Goal: Contribute content: Contribute content

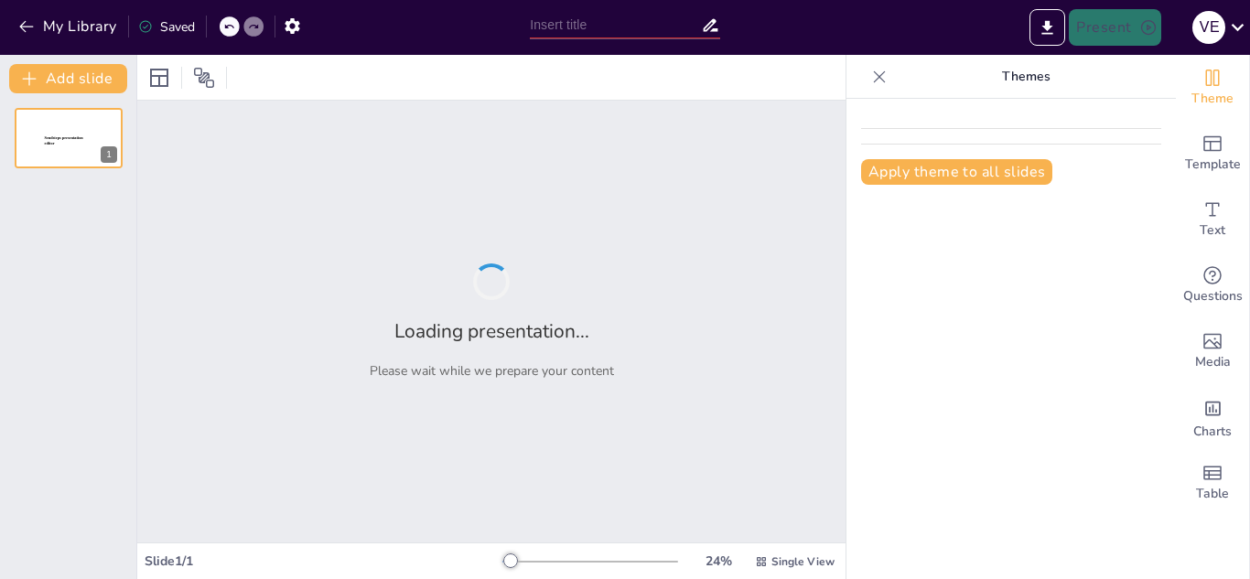
type input "La Melodía Acompañada Unisonal: Fundamentos y Características"
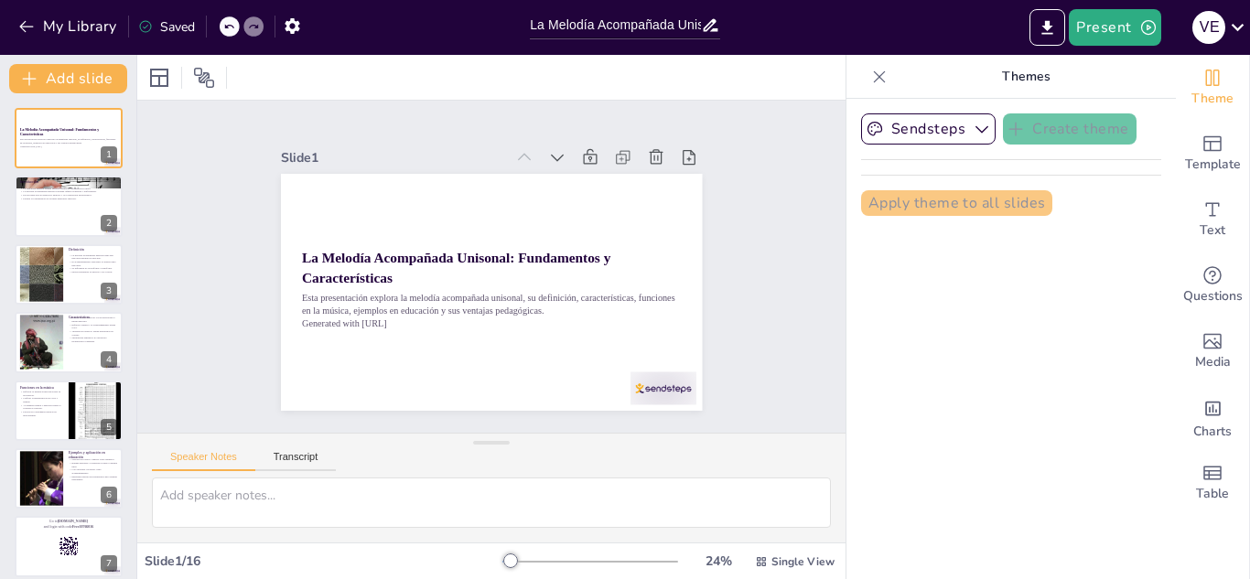
checkbox input "true"
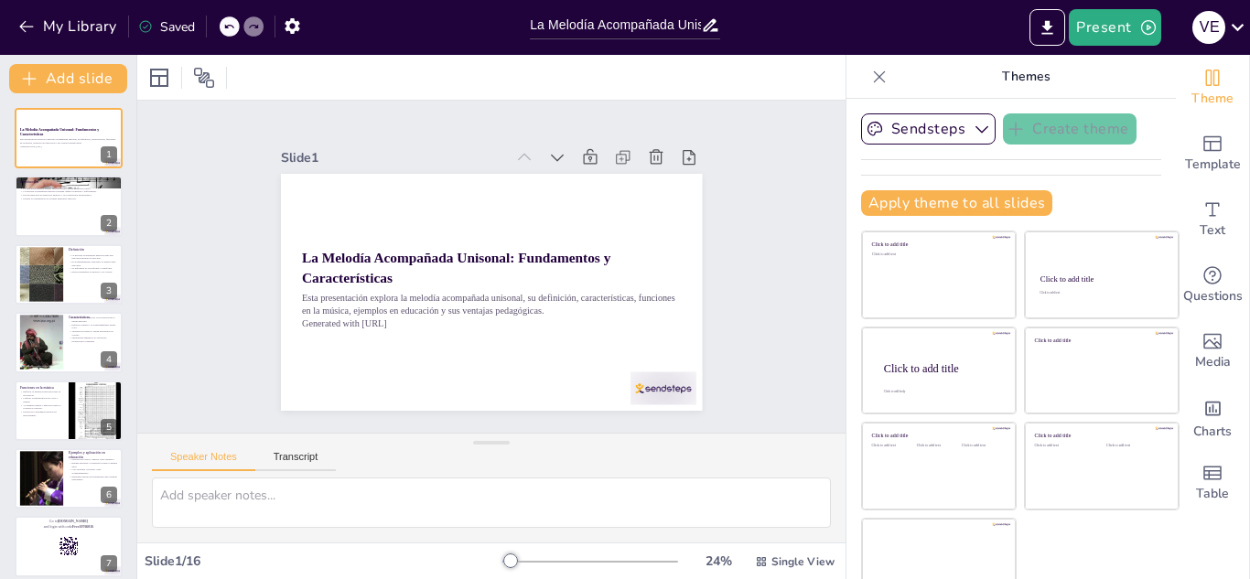
checkbox input "true"
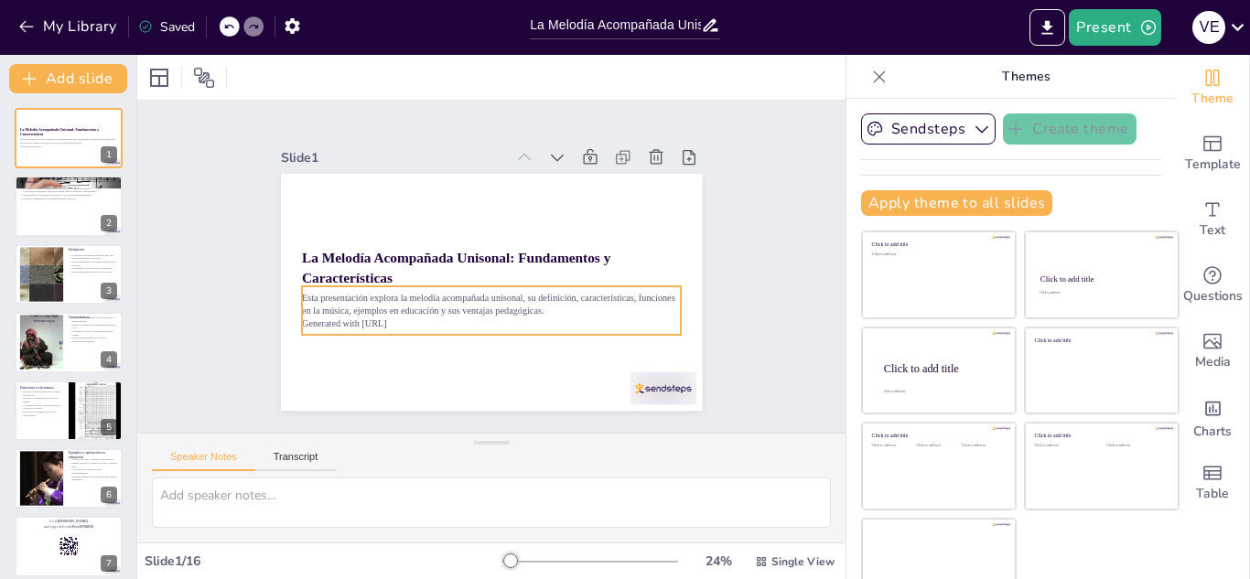
checkbox input "true"
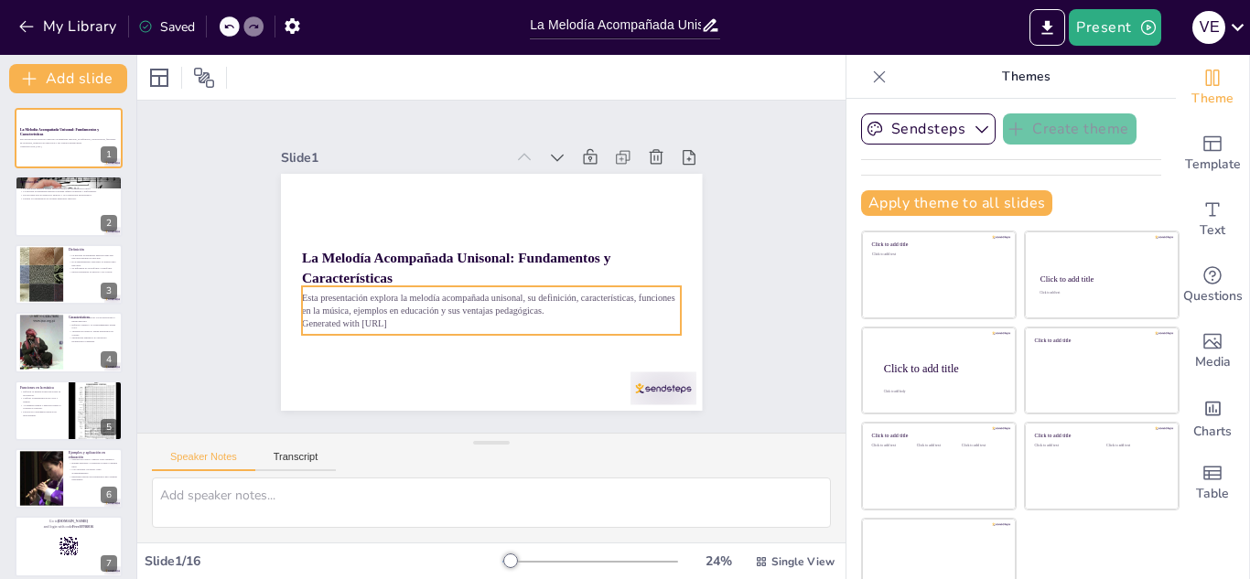
checkbox input "true"
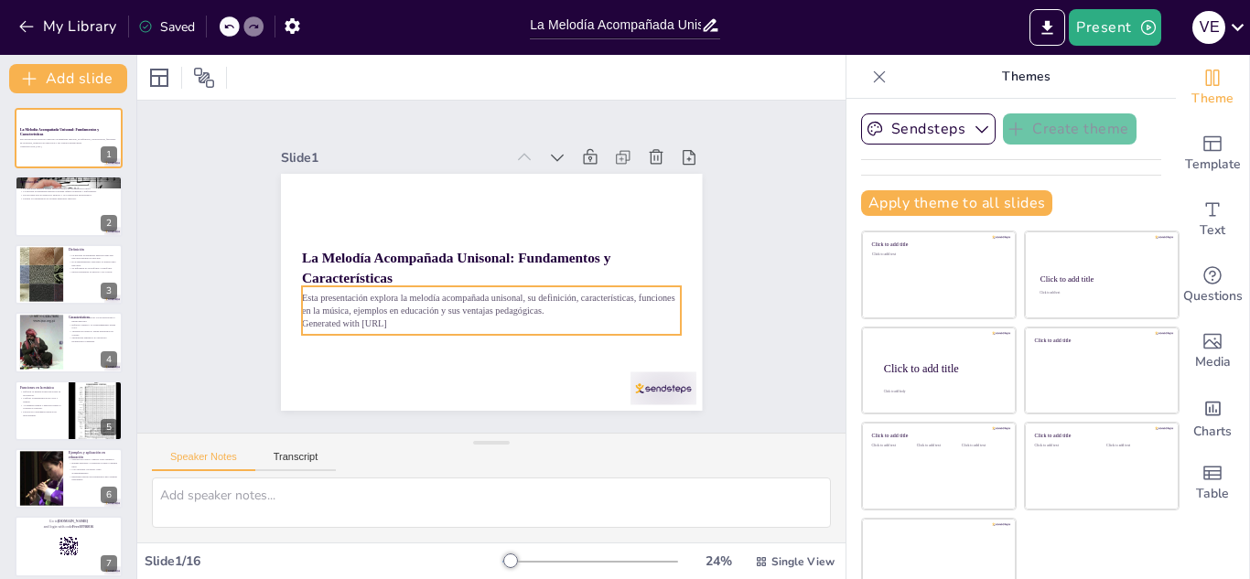
checkbox input "true"
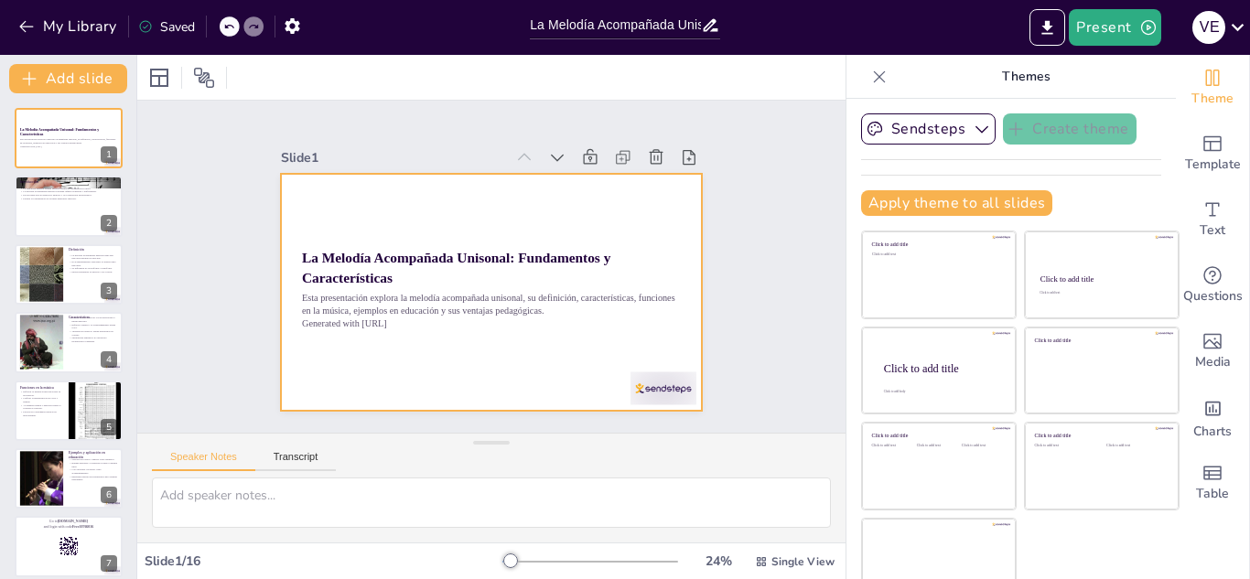
checkbox input "true"
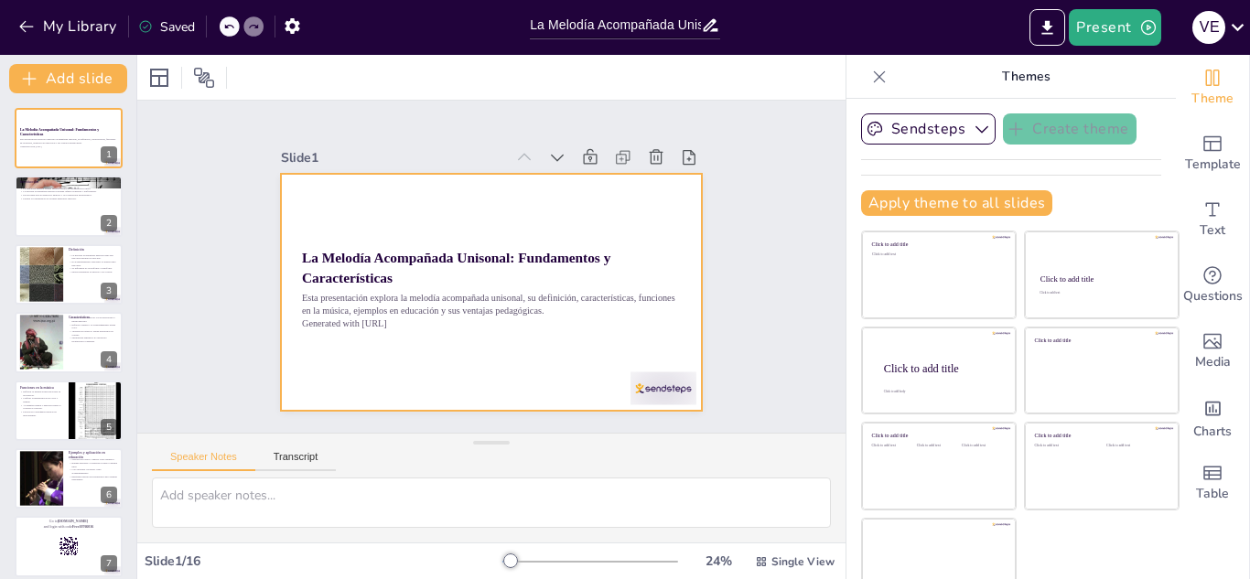
checkbox input "true"
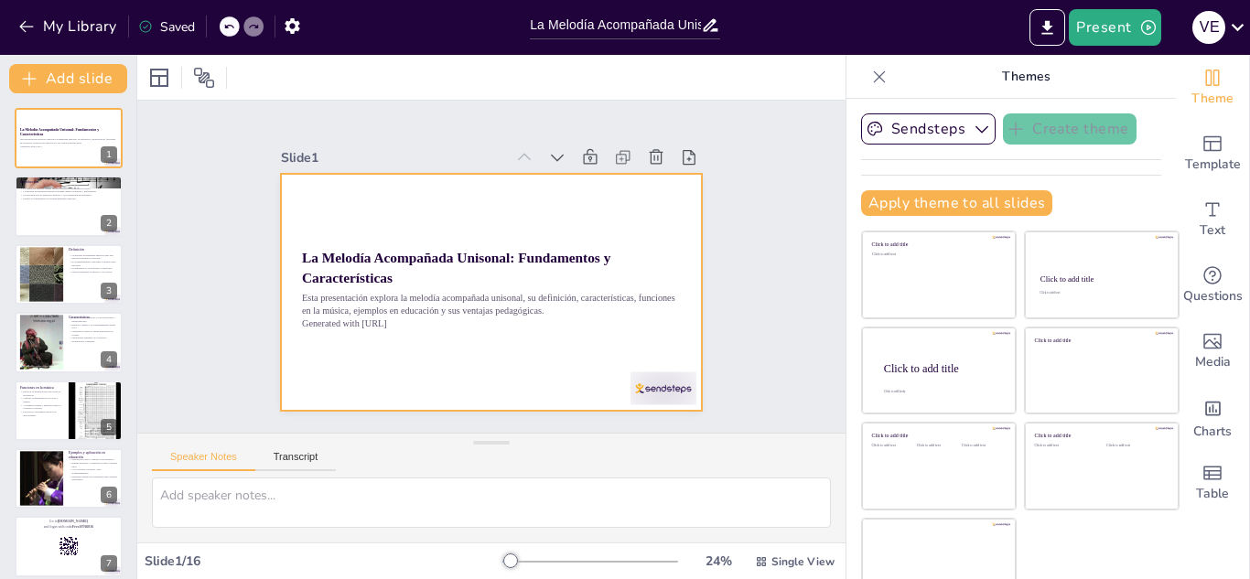
checkbox input "true"
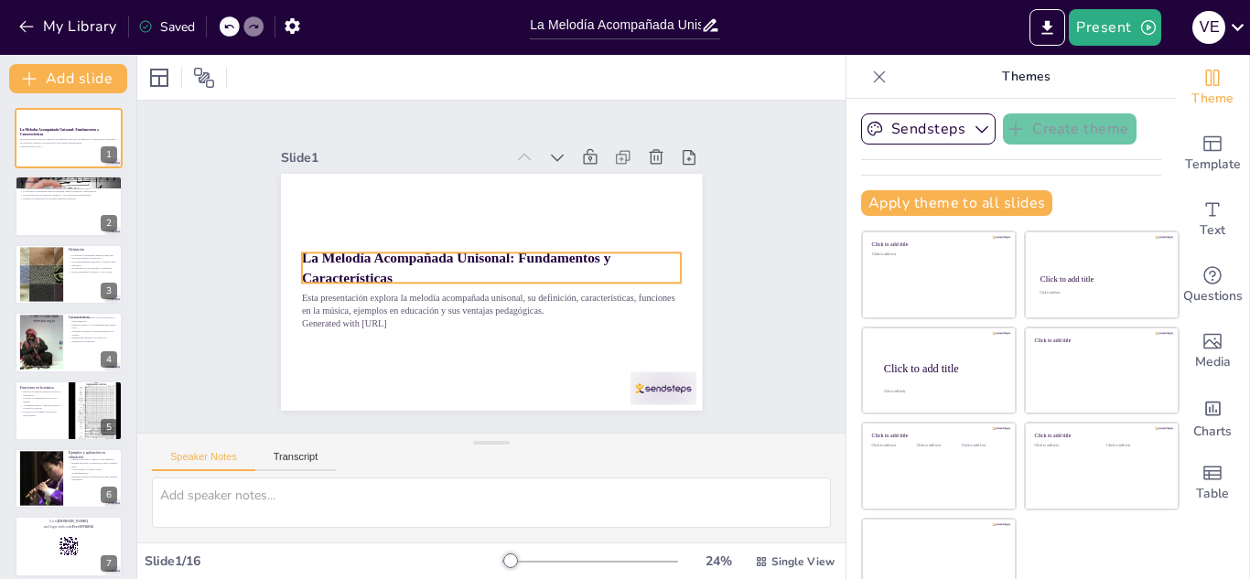
checkbox input "true"
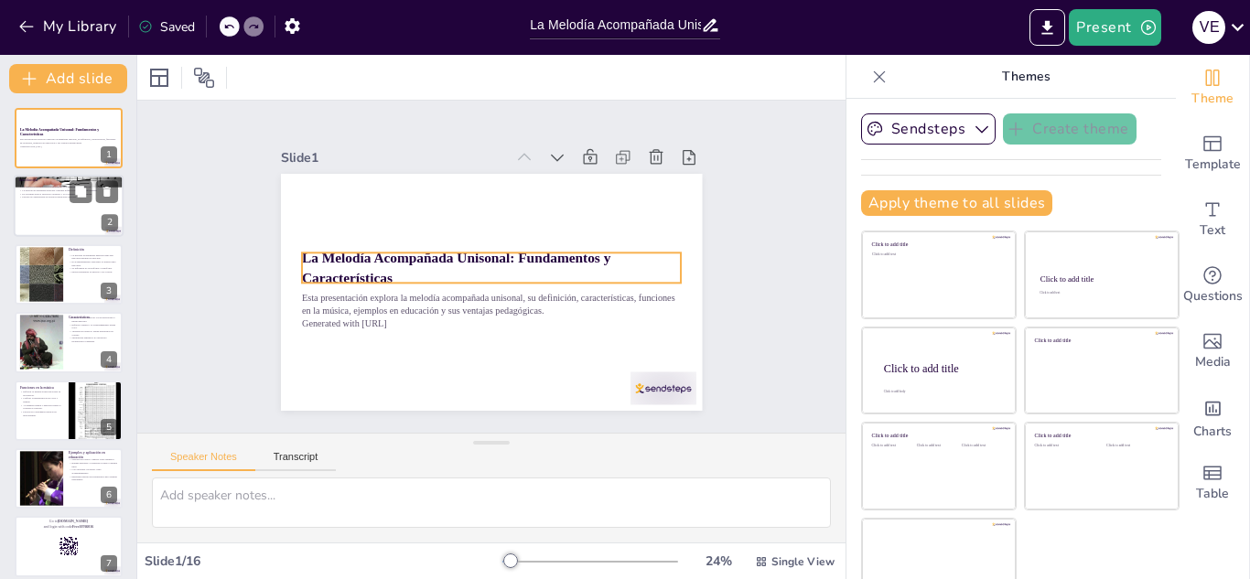
checkbox input "true"
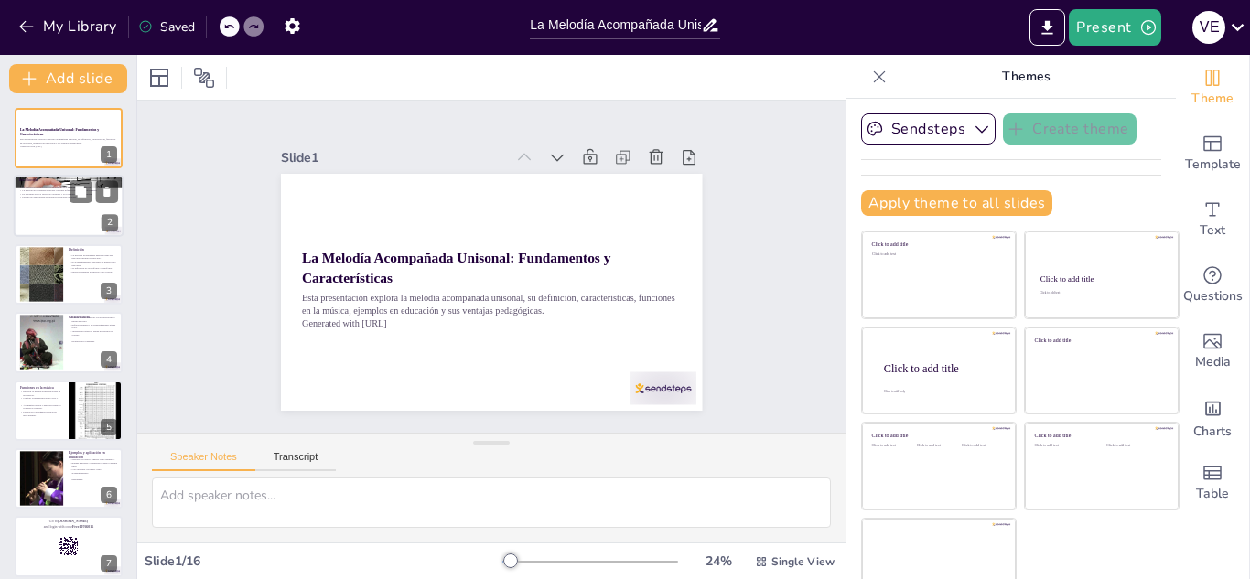
checkbox input "true"
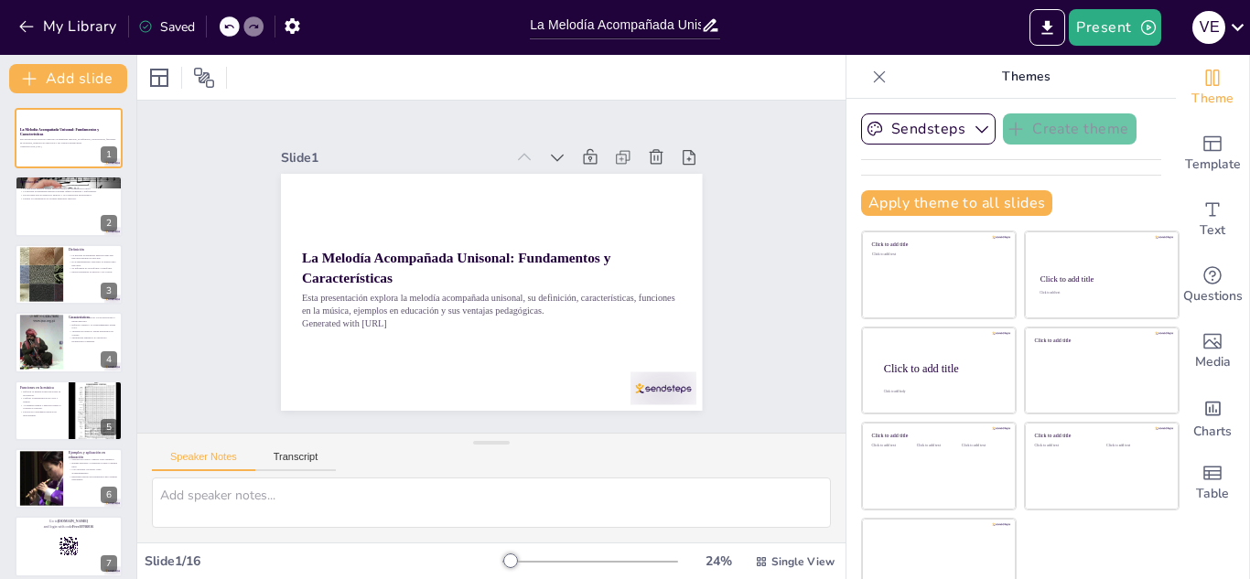
checkbox input "true"
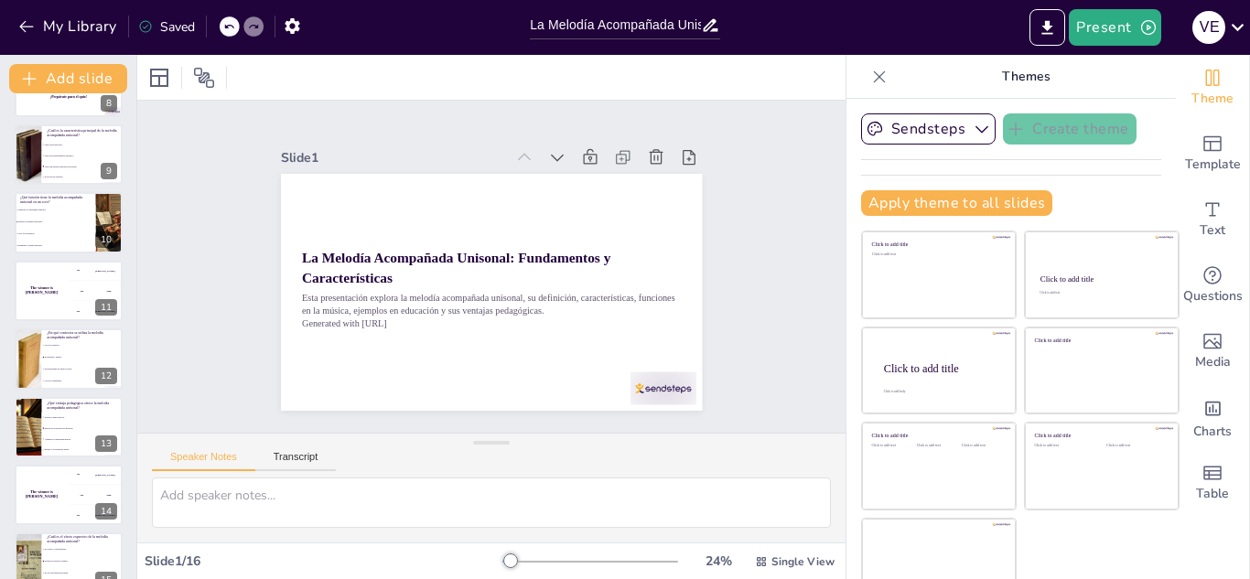
scroll to position [531, 0]
checkbox input "true"
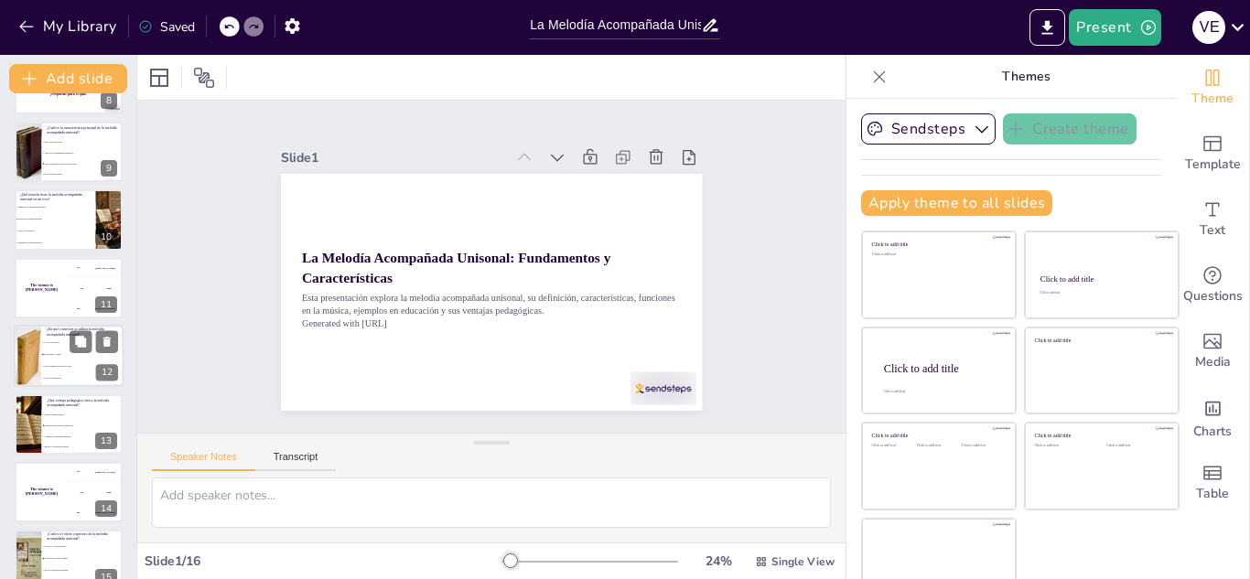
checkbox input "true"
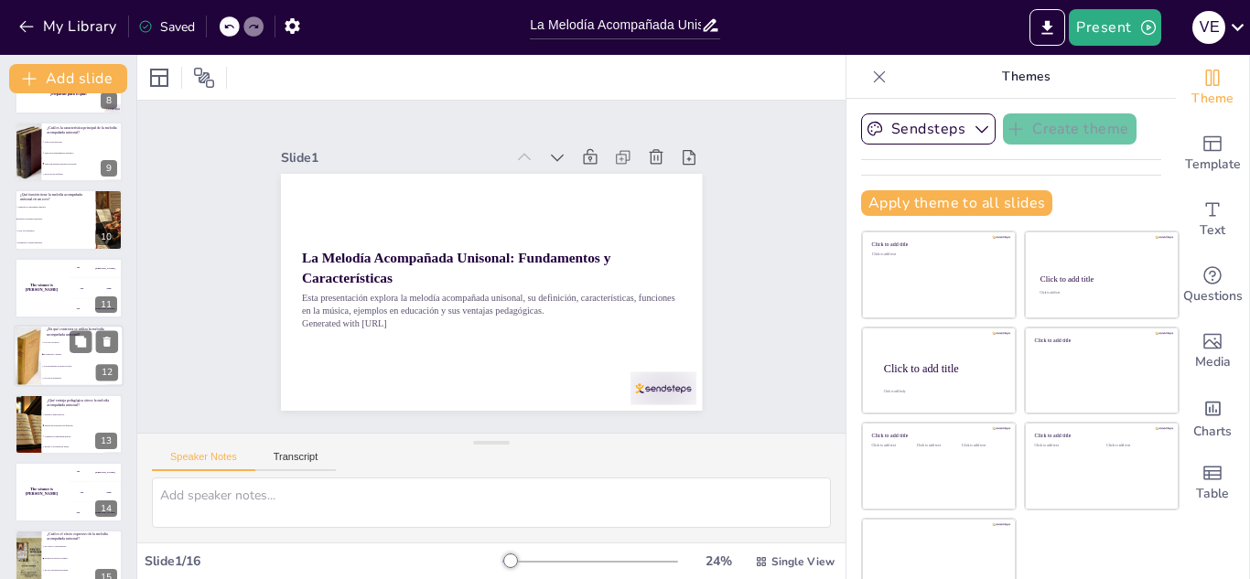
checkbox input "true"
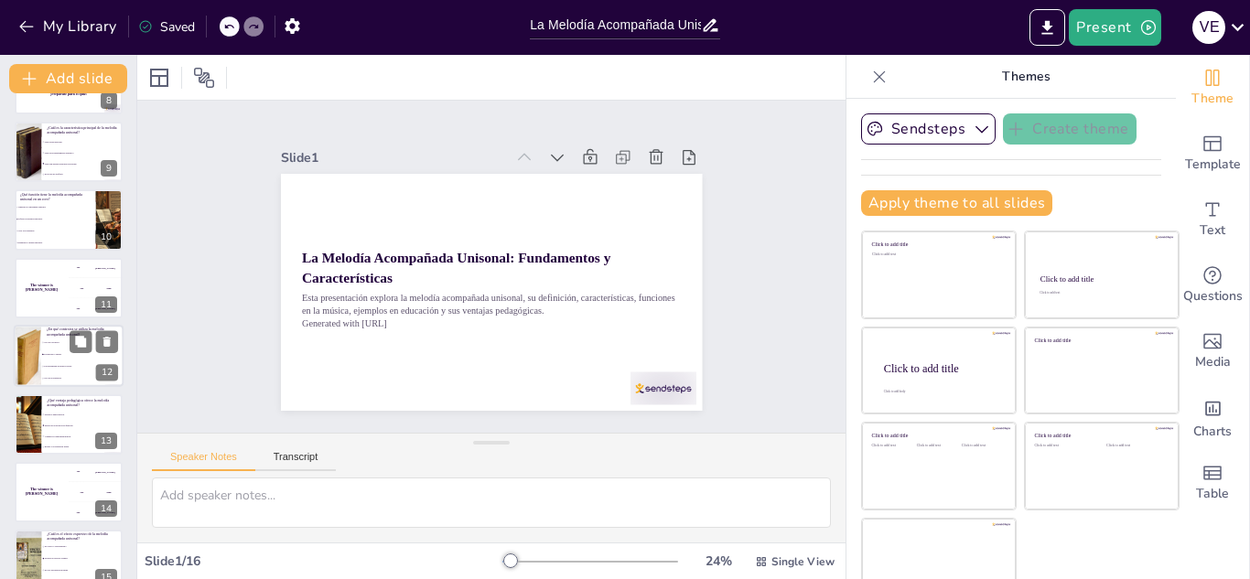
checkbox input "true"
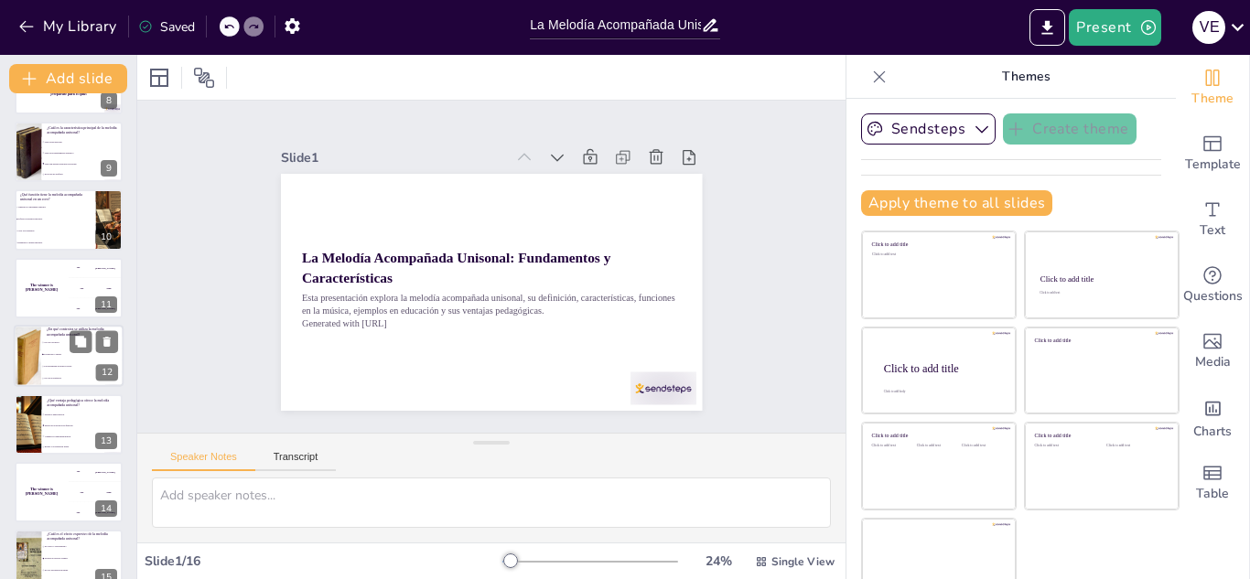
checkbox input "true"
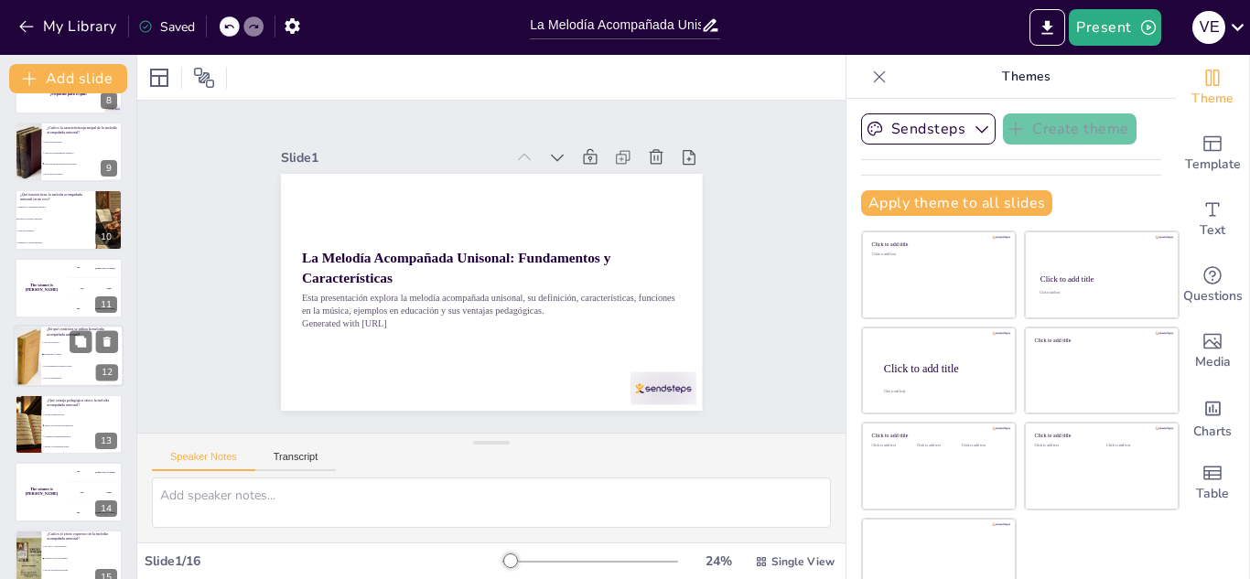
click at [67, 362] on li "Exclusivamente en música clásica." at bounding box center [82, 367] width 82 height 12
type textarea "La melodía acompañada unisonal se utiliza en contextos como marchas y danzas, d…"
checkbox input "true"
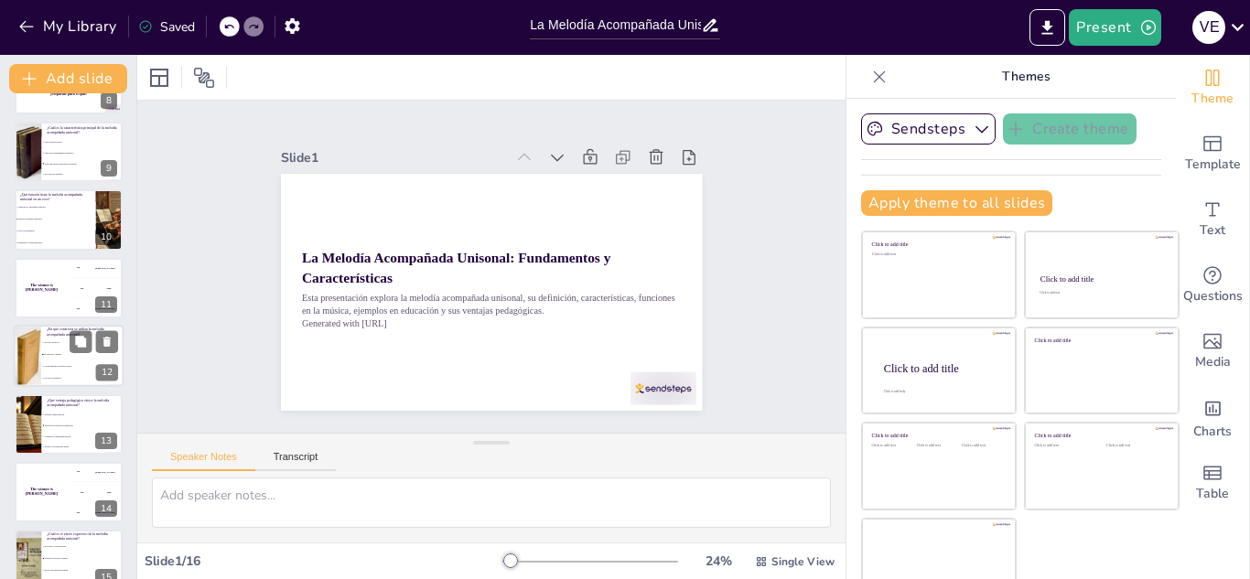
checkbox input "true"
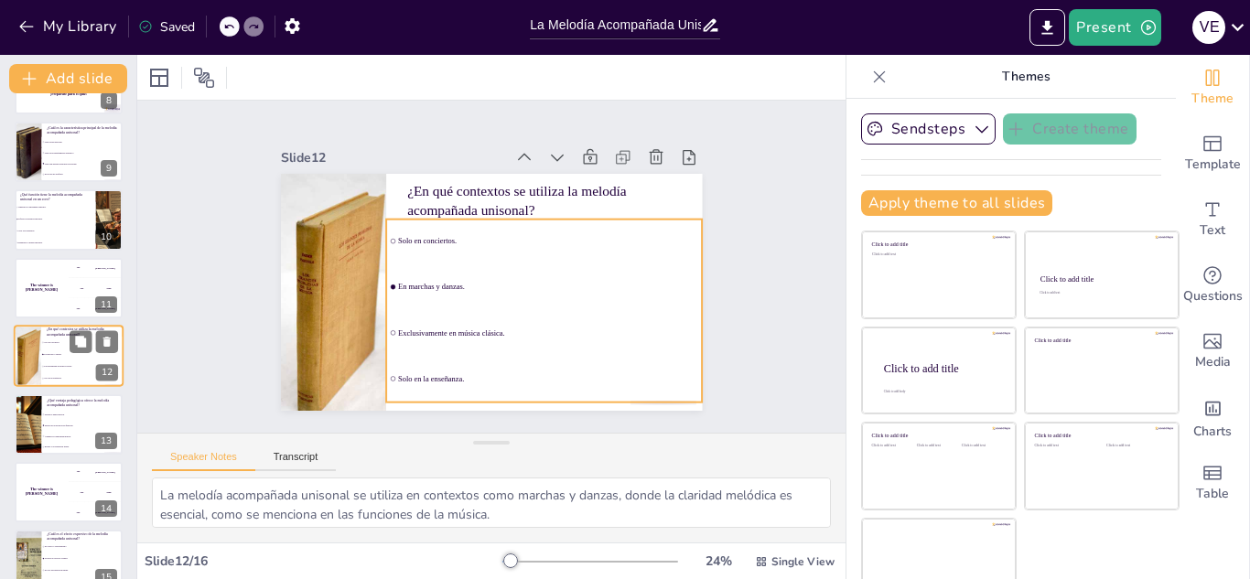
scroll to position [551, 0]
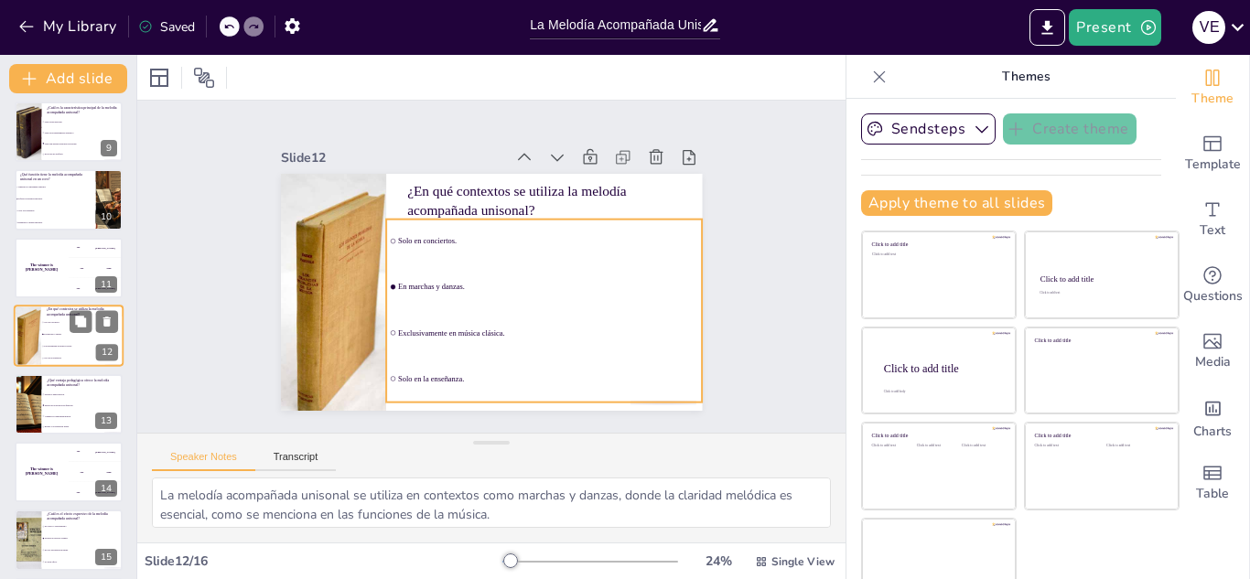
checkbox input "true"
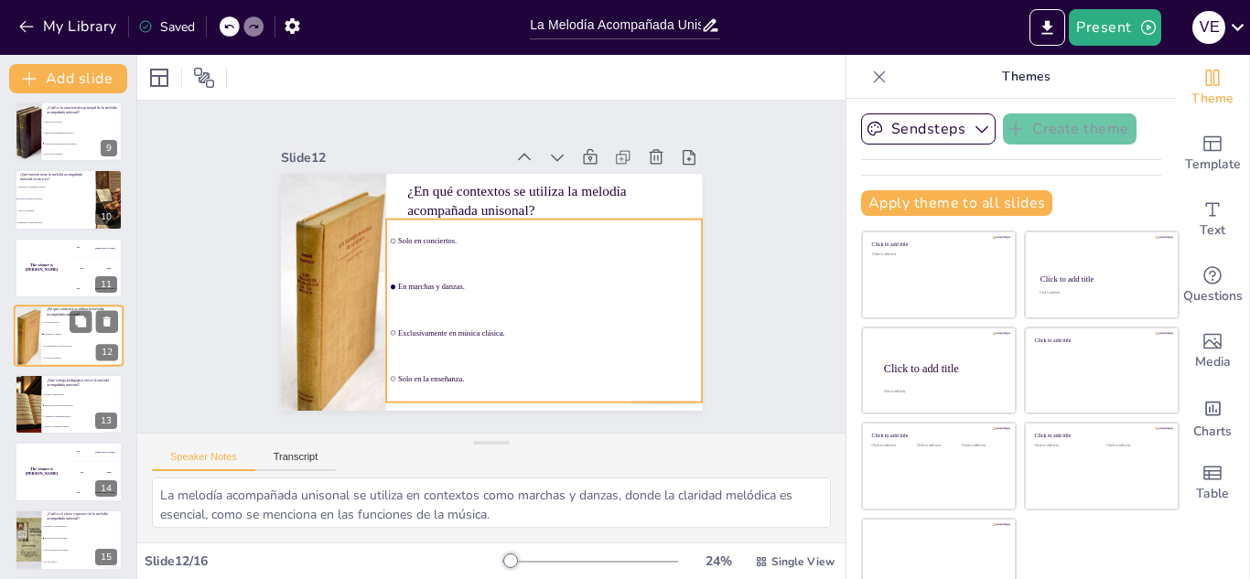
checkbox input "true"
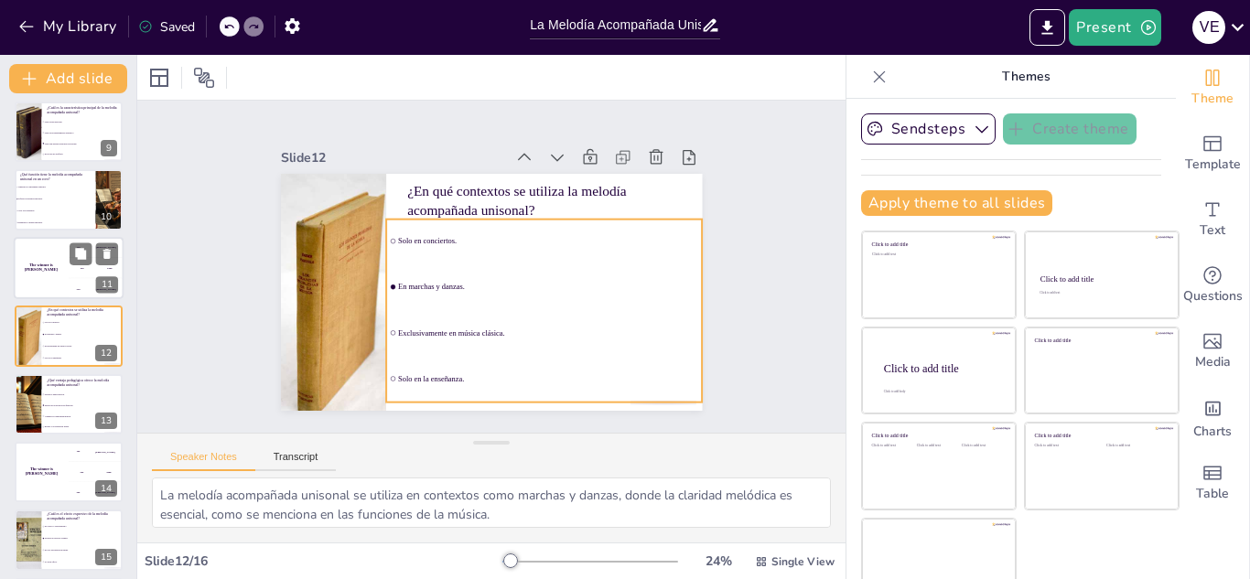
checkbox input "true"
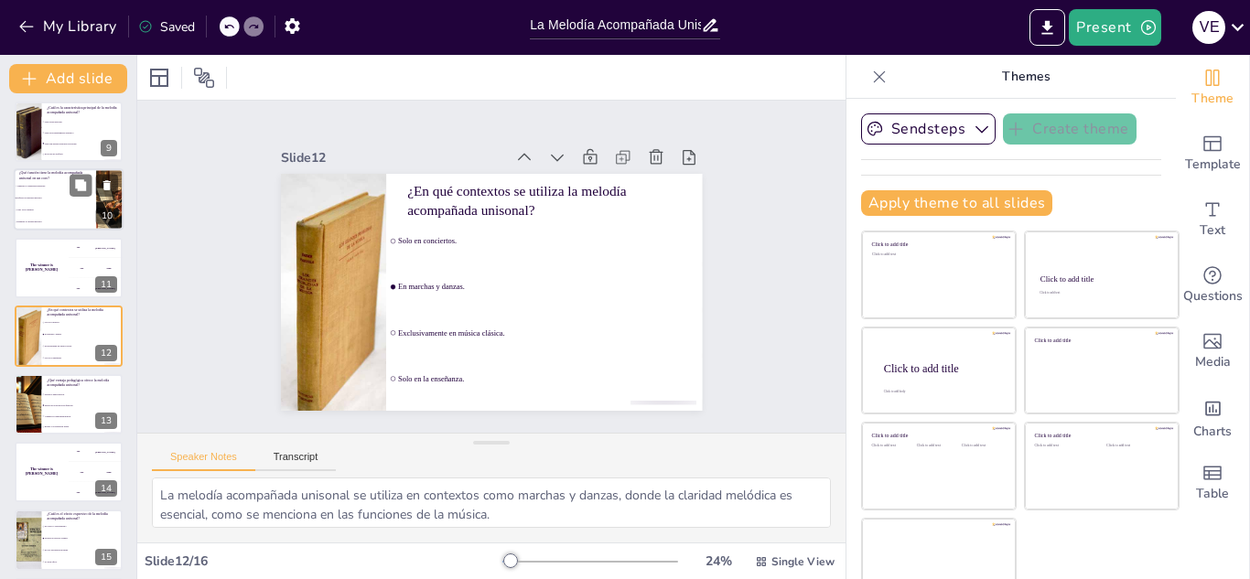
checkbox input "true"
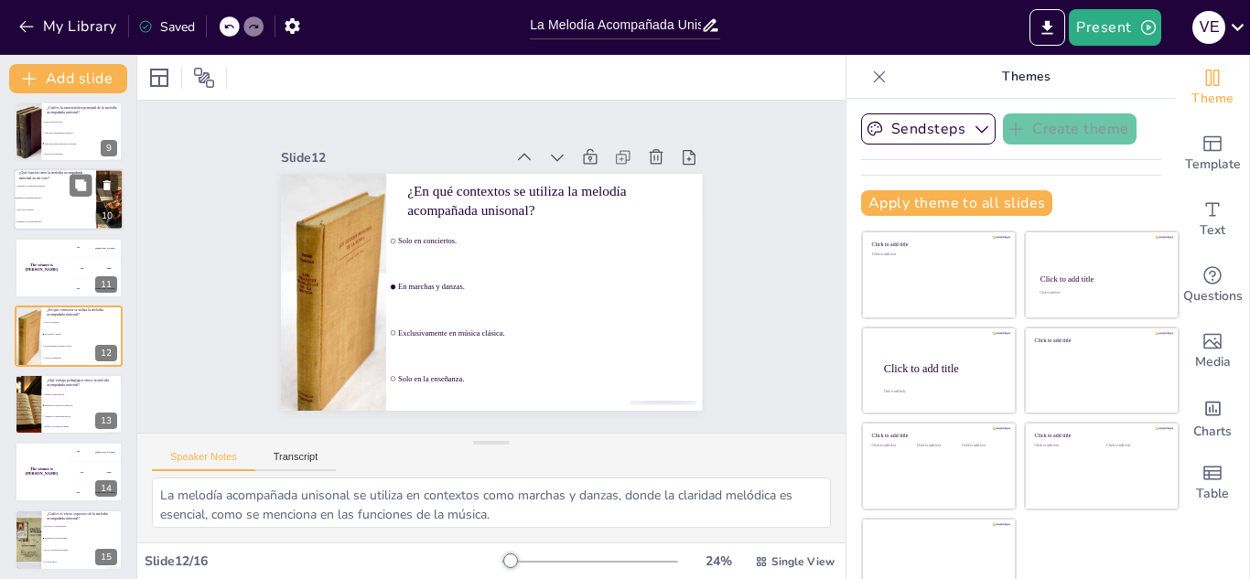
checkbox input "true"
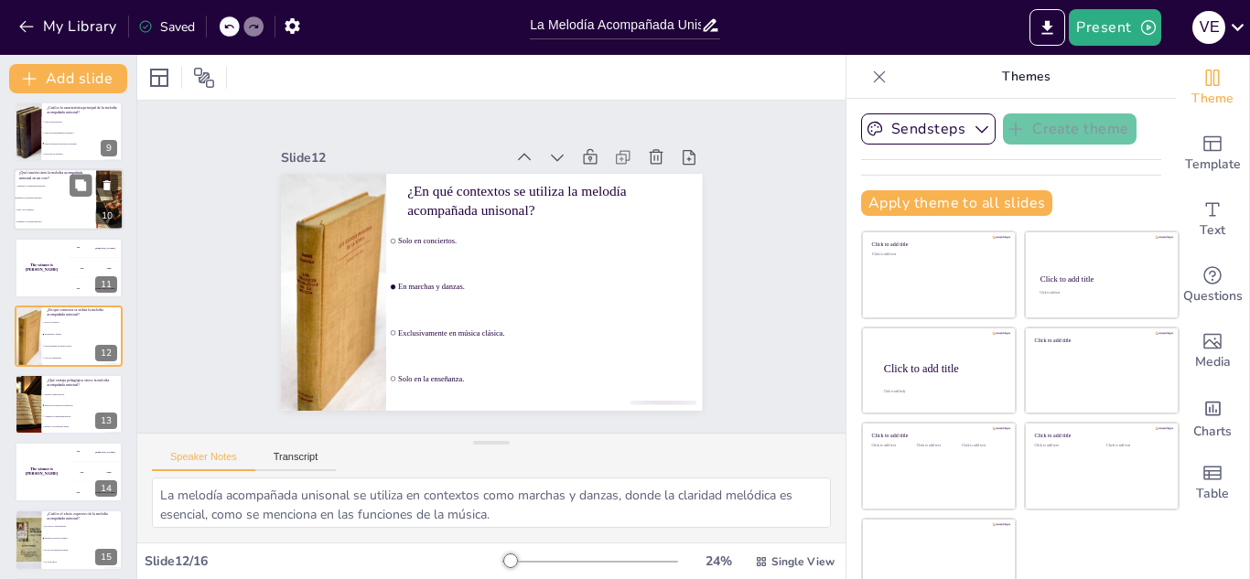
checkbox input "true"
click at [55, 212] on li "Crear voces distintas." at bounding box center [55, 211] width 82 height 12
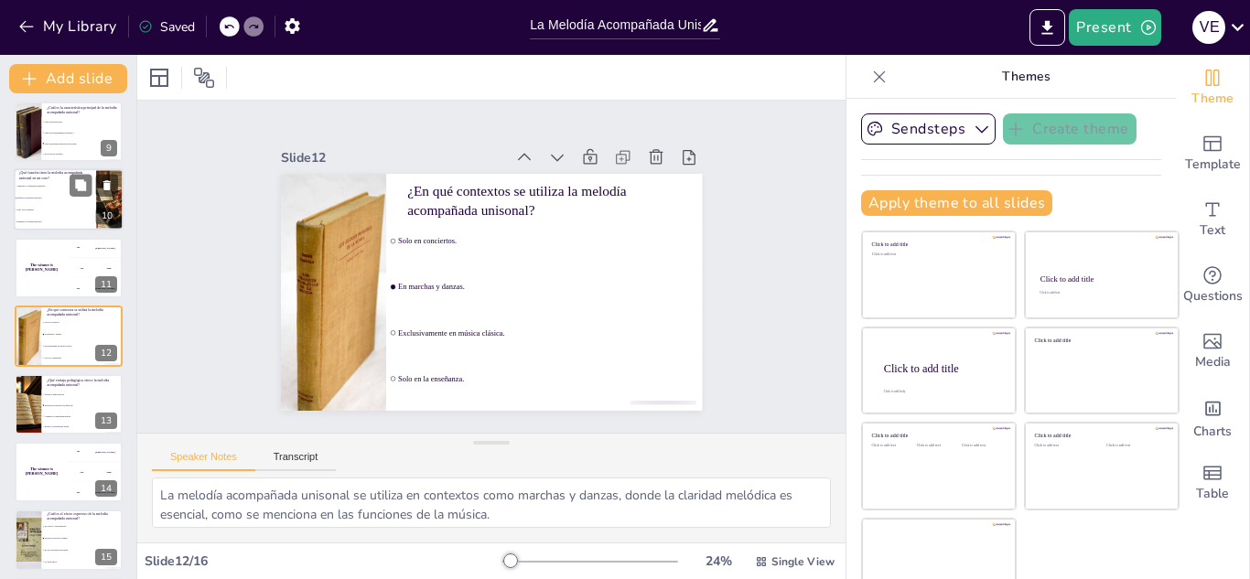
type textarea "La función de la melodía acompañada unisonal en un coro es reforzar la presenci…"
checkbox input "true"
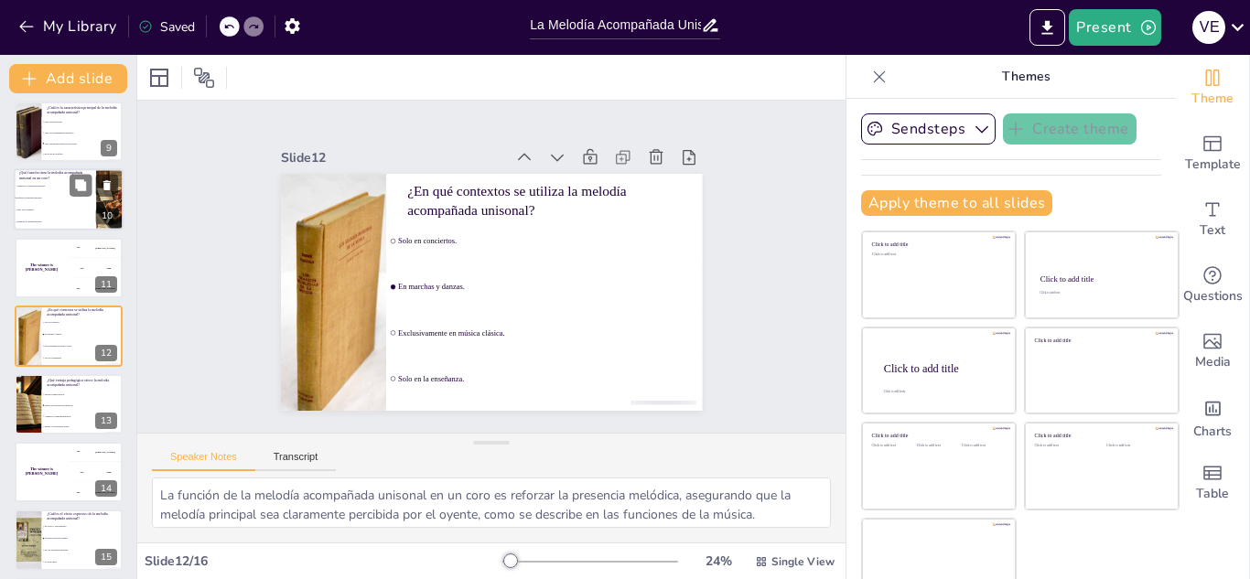
checkbox input "true"
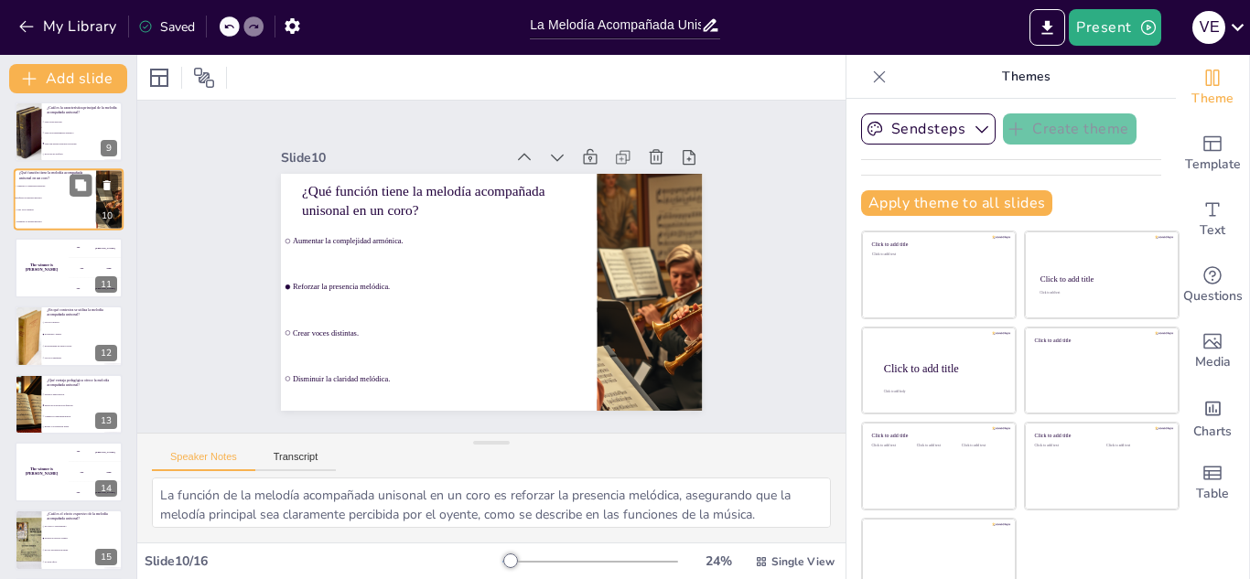
scroll to position [415, 0]
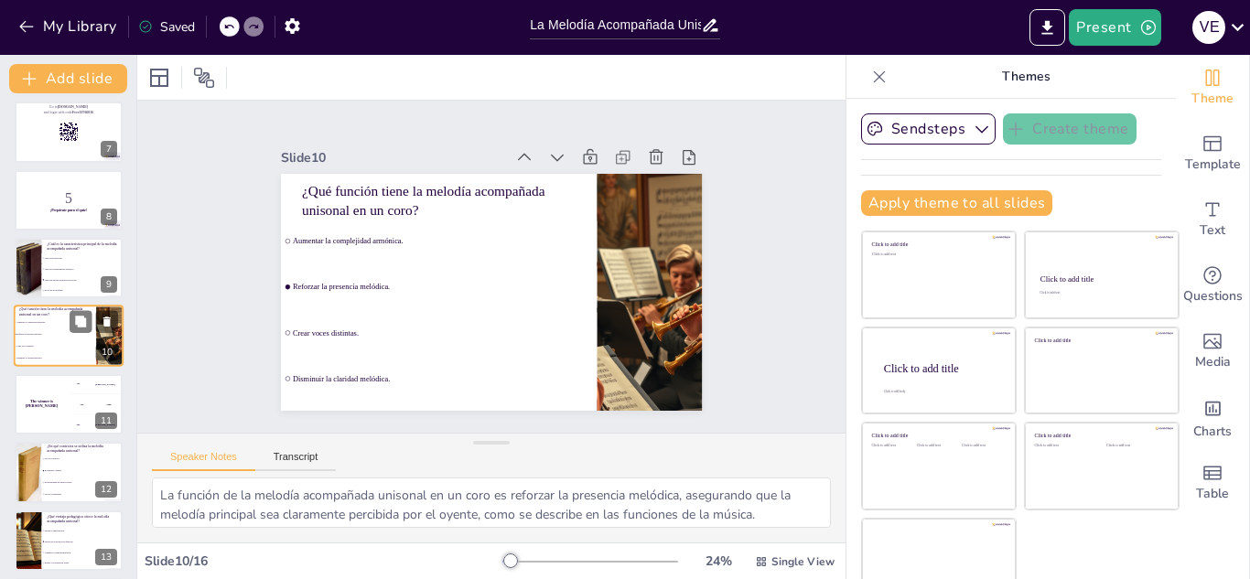
checkbox input "true"
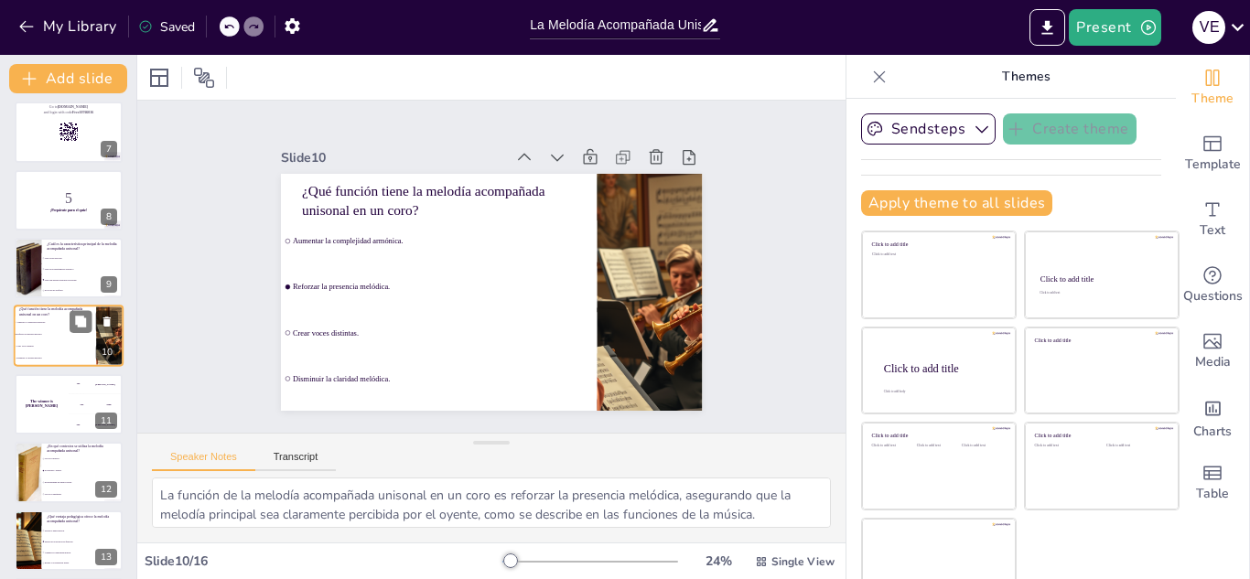
checkbox input "true"
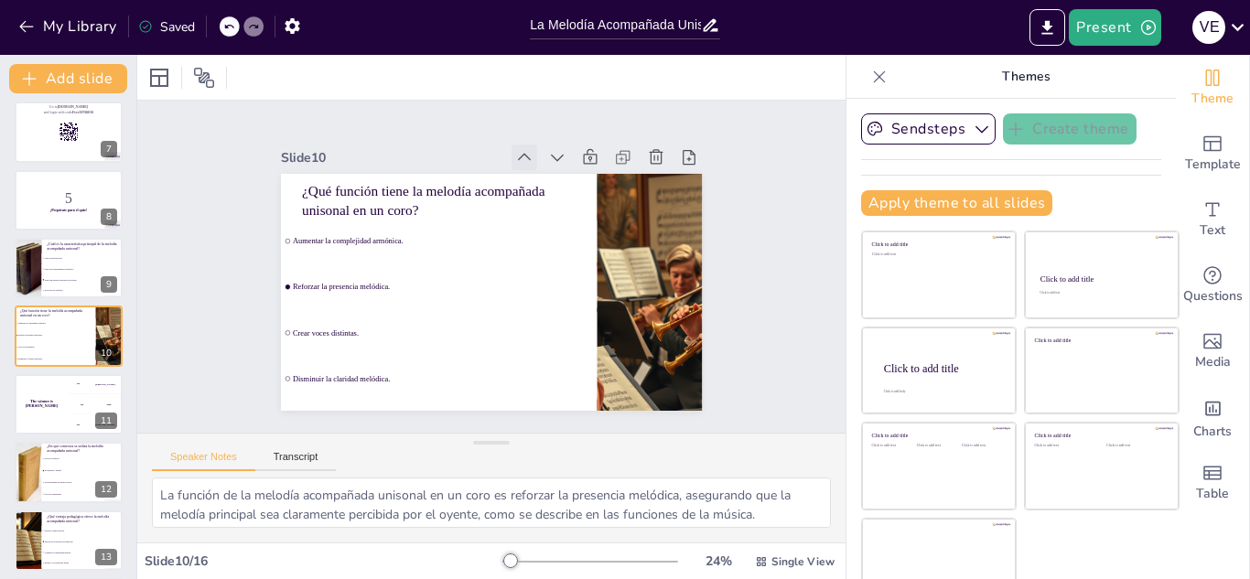
checkbox input "true"
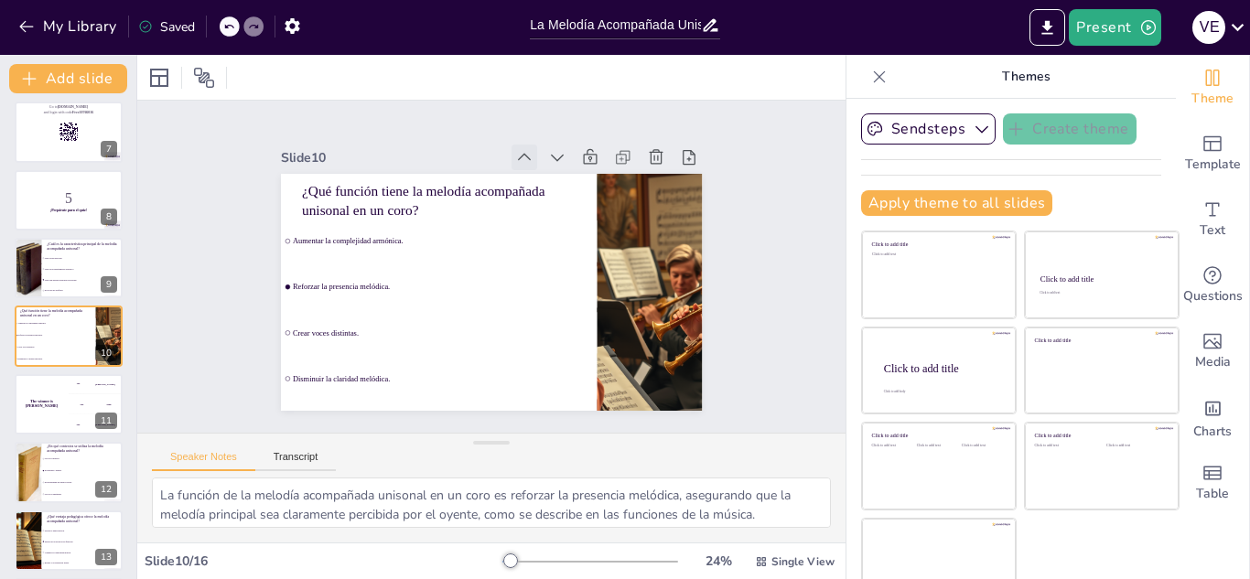
checkbox input "true"
